Goal: Task Accomplishment & Management: Manage account settings

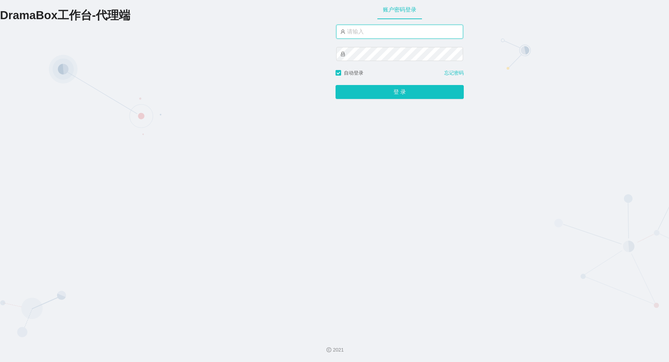
click at [362, 30] on input "text" at bounding box center [399, 32] width 127 height 14
click at [380, 31] on input "yn06" at bounding box center [399, 32] width 127 height 14
click at [393, 34] on input "yn06" at bounding box center [399, 32] width 127 height 14
click at [363, 31] on input "yn06" at bounding box center [399, 32] width 127 height 14
click at [392, 30] on input "yn06" at bounding box center [399, 32] width 127 height 14
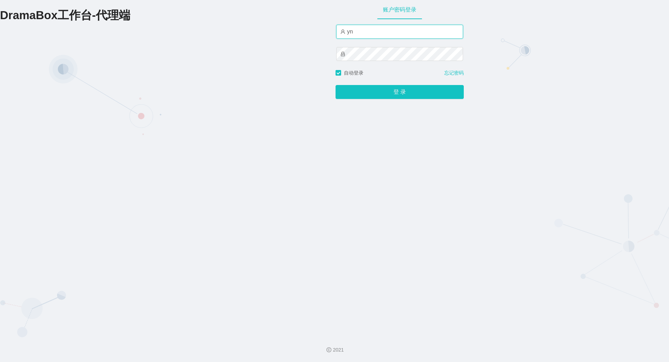
type input "y"
click at [358, 33] on input "text" at bounding box center [399, 32] width 127 height 14
type input "by6"
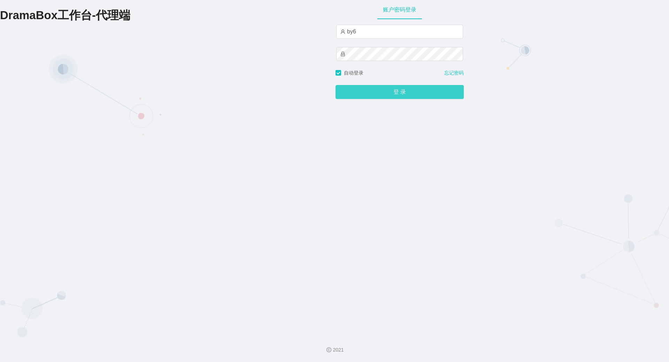
click at [383, 97] on button "登 录" at bounding box center [400, 92] width 128 height 14
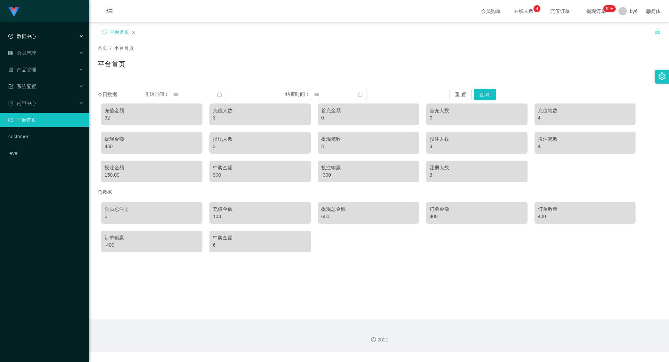
click at [27, 35] on span "数据中心" at bounding box center [22, 36] width 28 height 6
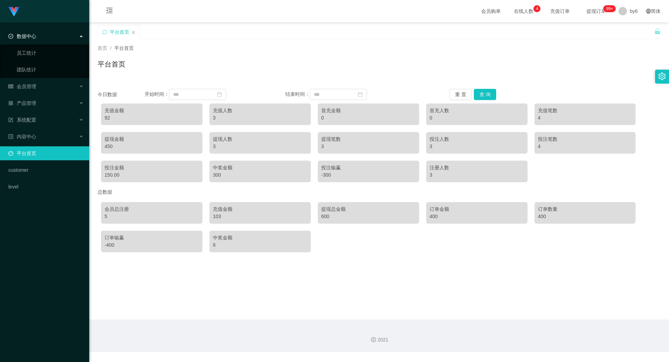
click at [37, 37] on div "数据中心" at bounding box center [44, 36] width 89 height 14
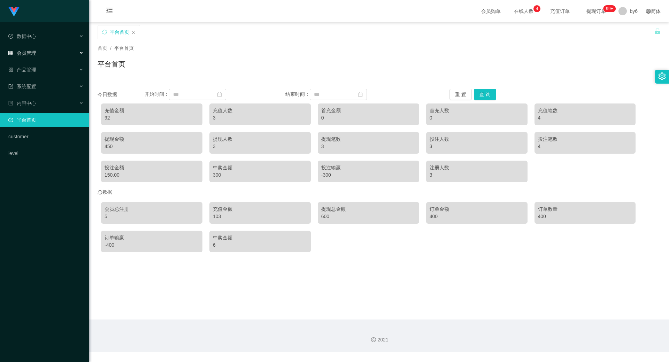
click at [31, 52] on span "会员管理" at bounding box center [22, 53] width 28 height 6
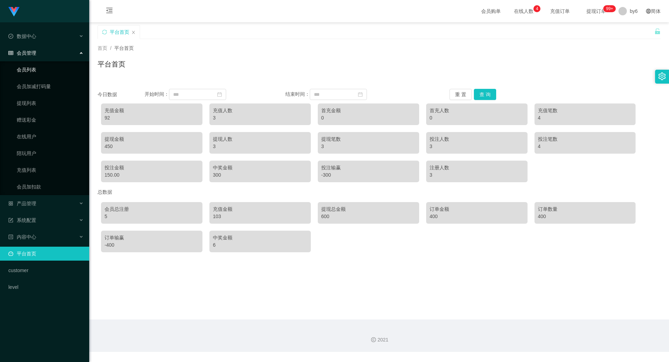
click at [37, 74] on link "会员列表" at bounding box center [50, 70] width 67 height 14
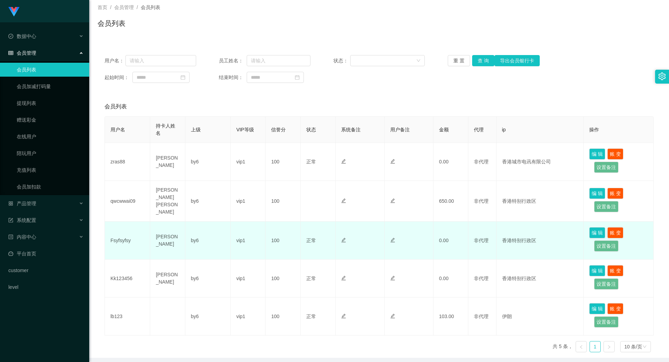
scroll to position [66, 0]
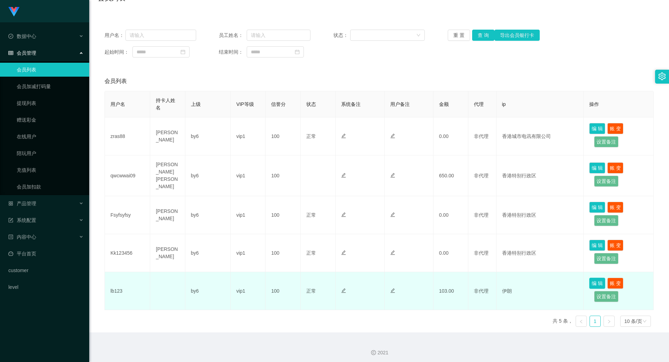
click at [597, 279] on button "编 辑" at bounding box center [597, 283] width 16 height 11
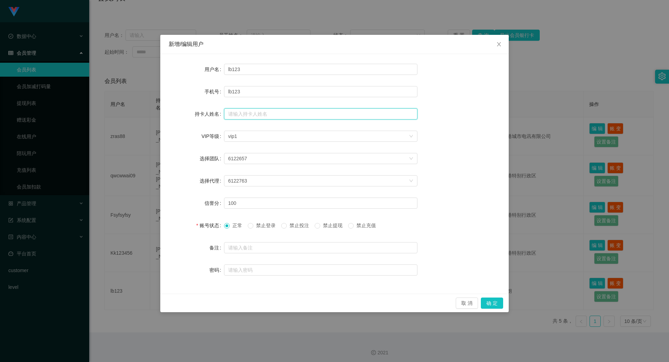
click at [264, 117] on input "text" at bounding box center [320, 113] width 193 height 11
type input "666666"
click at [491, 300] on button "确 定" at bounding box center [492, 303] width 22 height 11
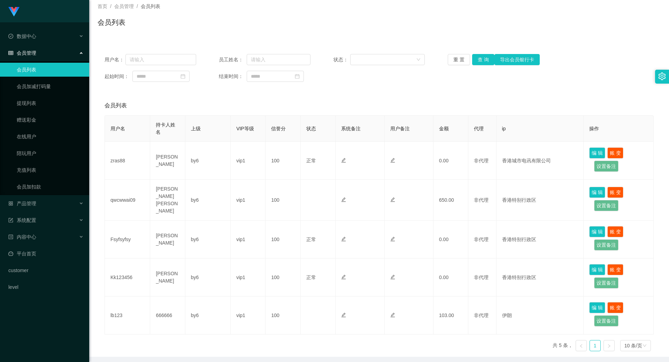
scroll to position [31, 0]
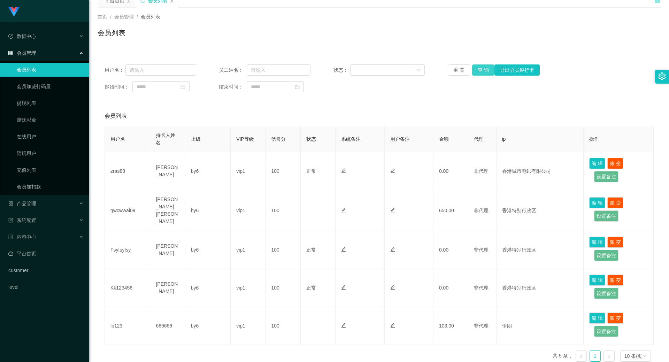
click at [479, 72] on button "查 询" at bounding box center [483, 69] width 22 height 11
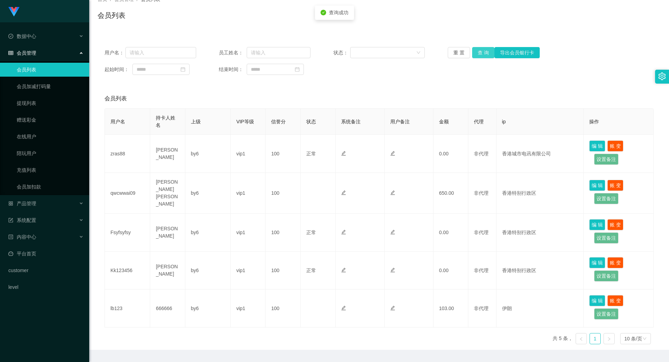
scroll to position [66, 0]
